Goal: Task Accomplishment & Management: Manage account settings

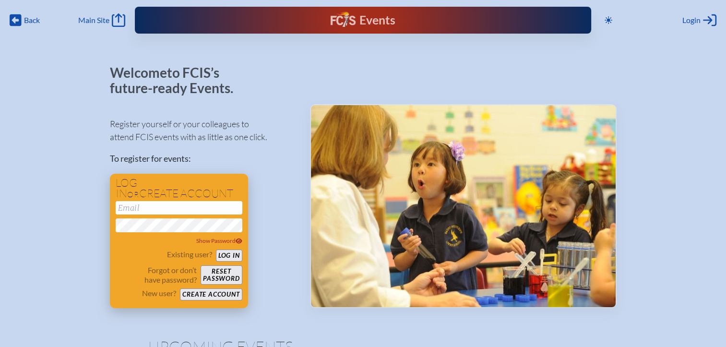
type input "[EMAIL_ADDRESS][DOMAIN_NAME]"
click at [232, 258] on button "Log in" at bounding box center [229, 255] width 26 height 12
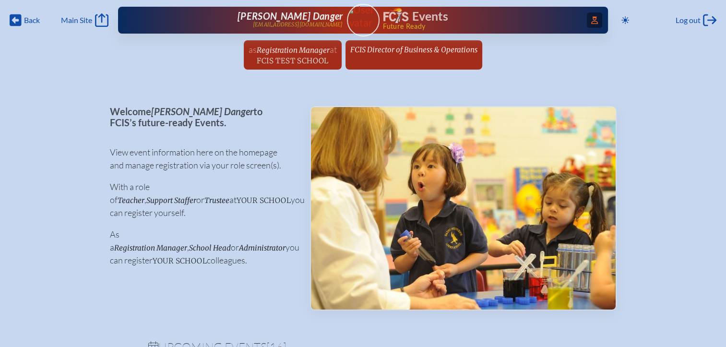
click at [594, 22] on span "Access Users..." at bounding box center [593, 19] width 15 height 15
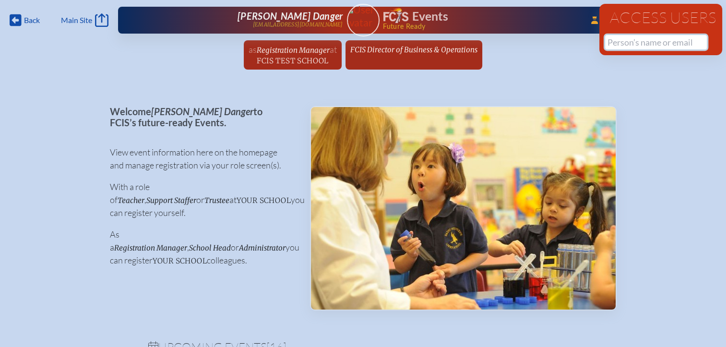
click at [638, 43] on input "text" at bounding box center [656, 42] width 102 height 14
